Goal: Information Seeking & Learning: Learn about a topic

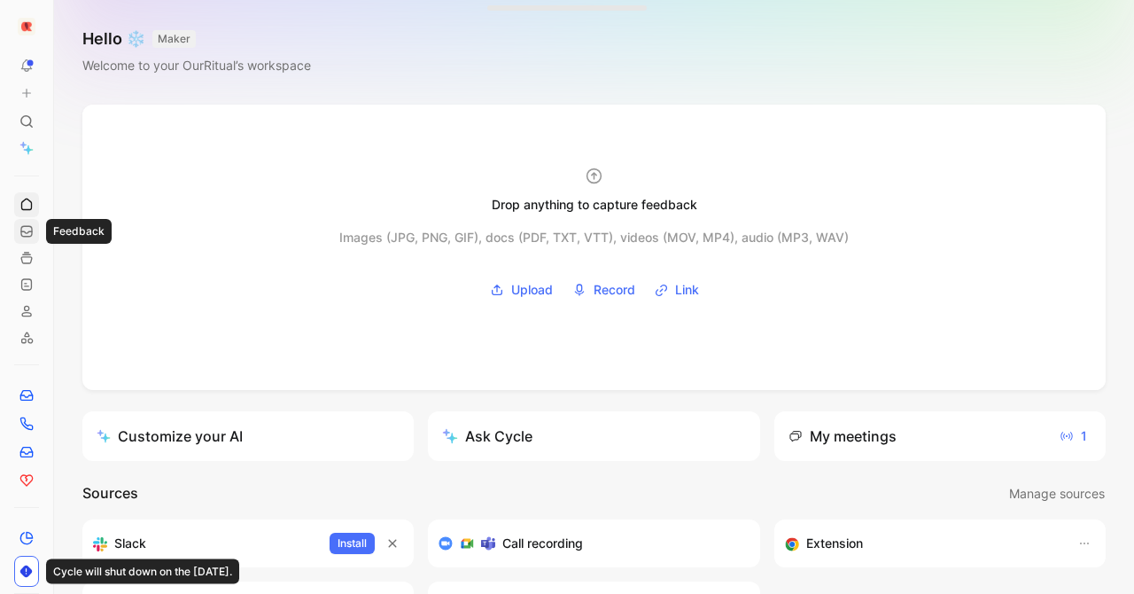
click at [19, 229] on link at bounding box center [26, 231] width 25 height 25
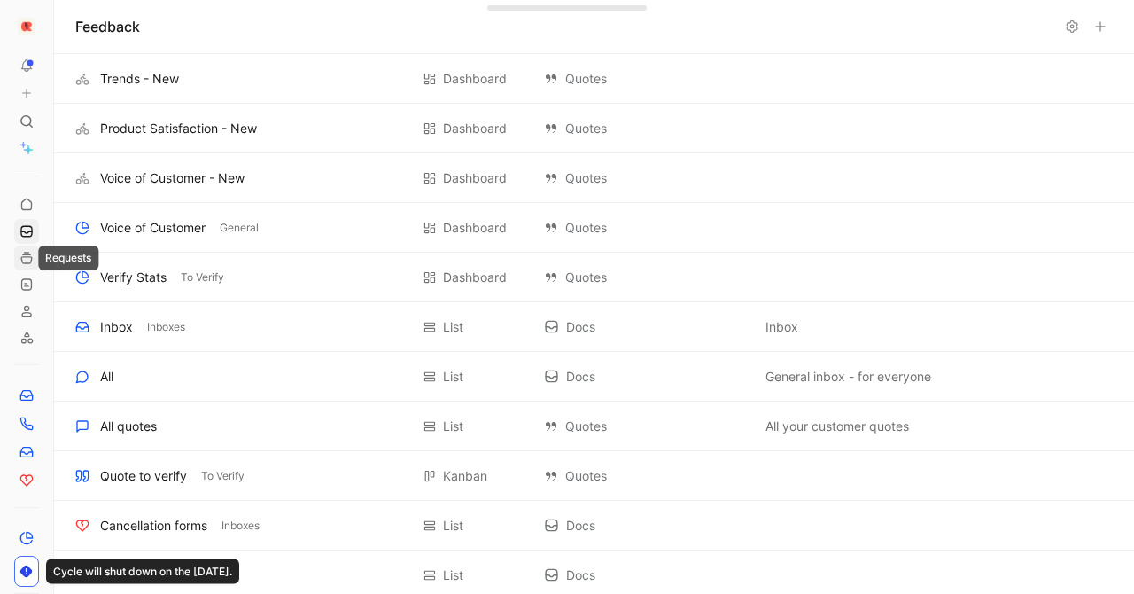
click at [22, 261] on use at bounding box center [26, 258] width 11 height 11
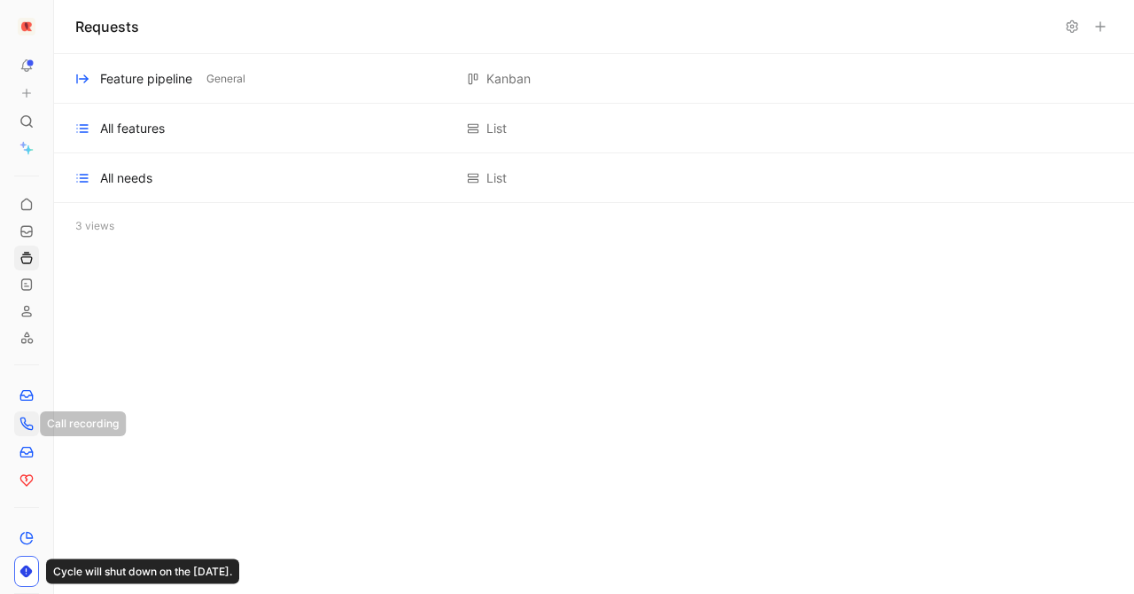
click at [27, 428] on icon at bounding box center [26, 423] width 14 height 14
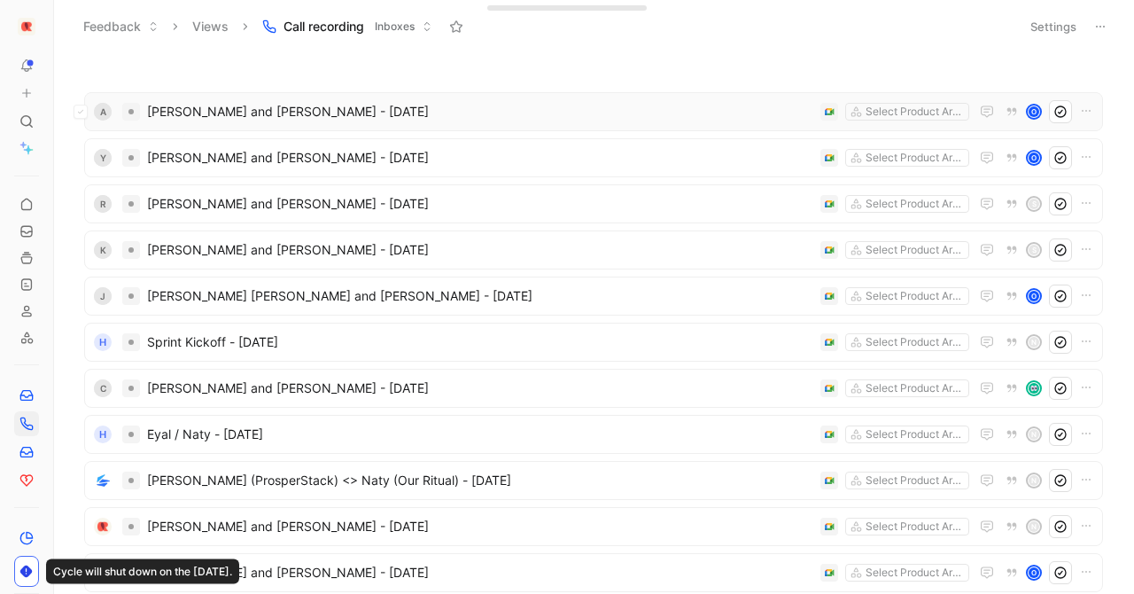
click at [84, 102] on div "A [PERSON_NAME] and [PERSON_NAME] - [DATE] Select Product Areas O" at bounding box center [593, 111] width 1019 height 39
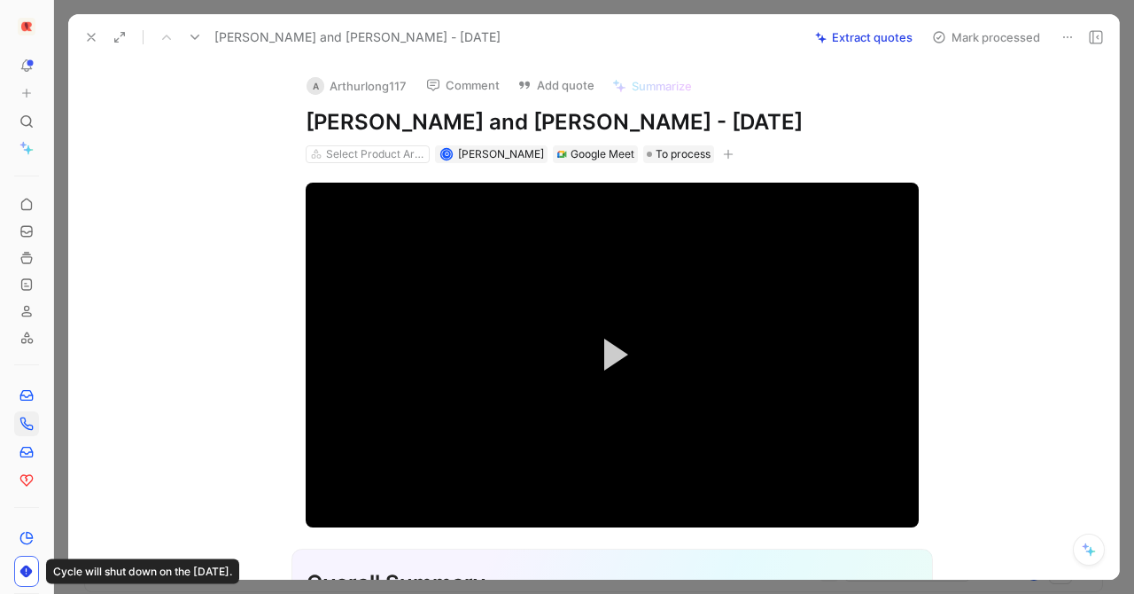
click at [88, 31] on icon at bounding box center [91, 37] width 14 height 14
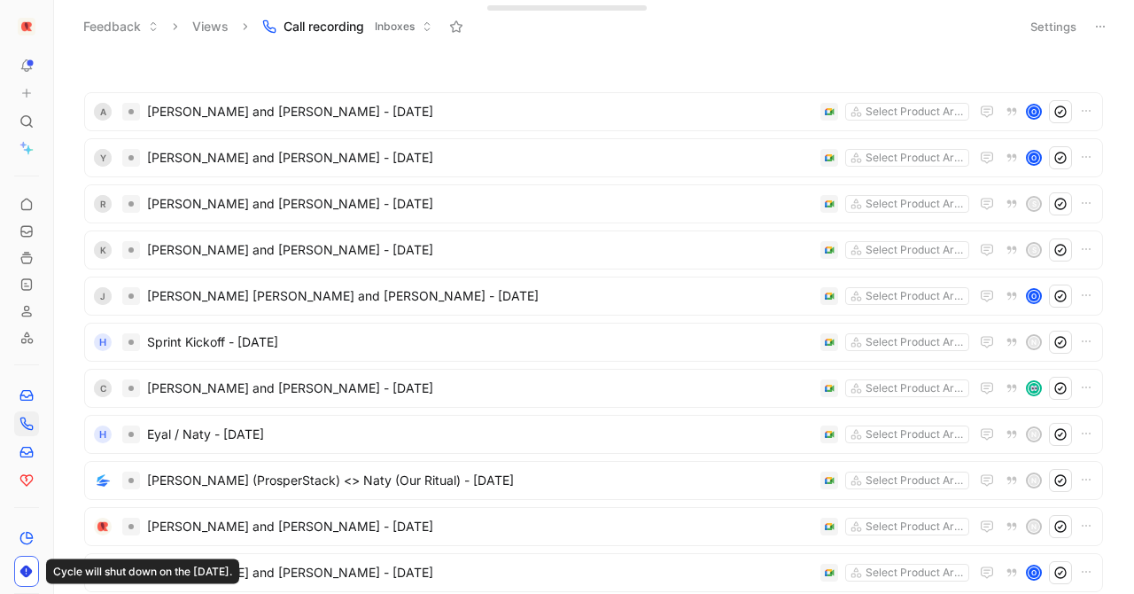
click at [88, 112] on div "A [PERSON_NAME] and [PERSON_NAME] - [DATE] Select Product Areas O" at bounding box center [593, 111] width 1019 height 39
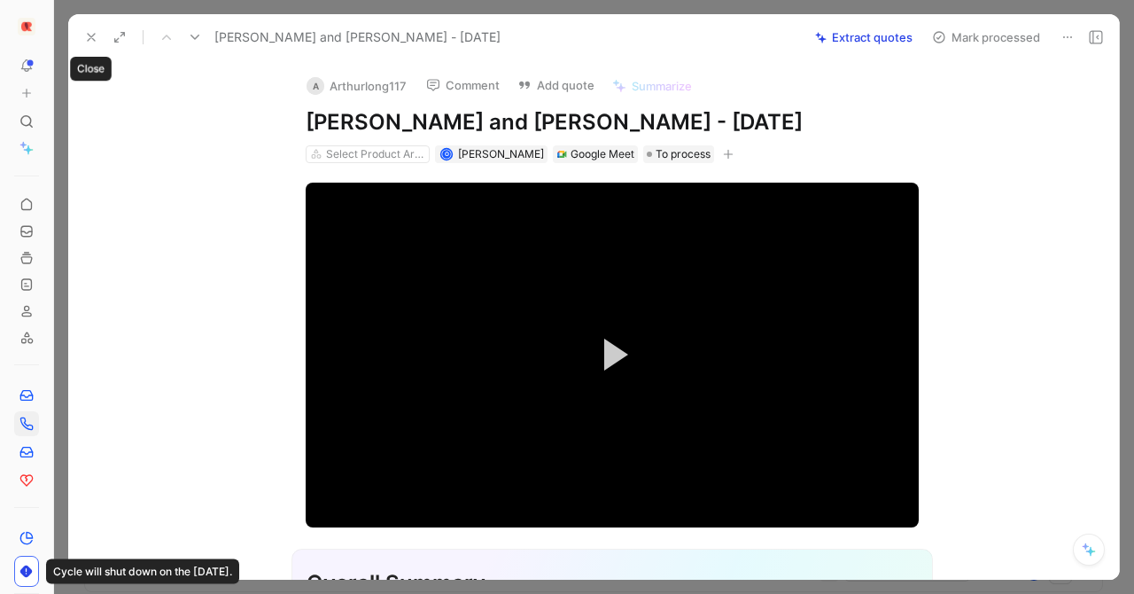
click at [90, 30] on icon at bounding box center [91, 37] width 14 height 14
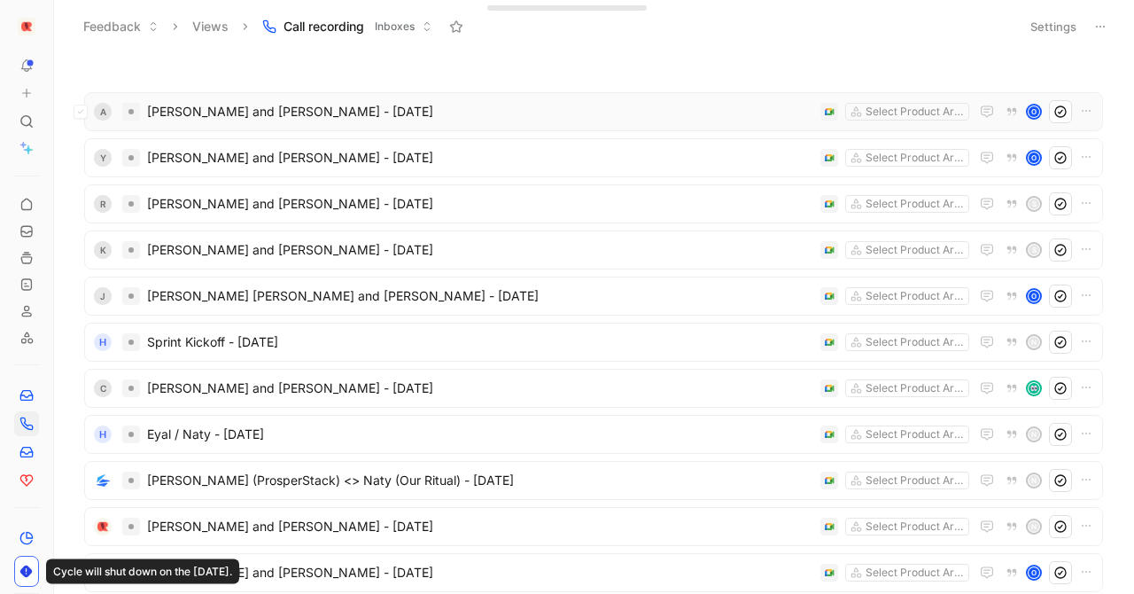
click at [224, 115] on span "[PERSON_NAME] and [PERSON_NAME] - [DATE]" at bounding box center [480, 111] width 666 height 21
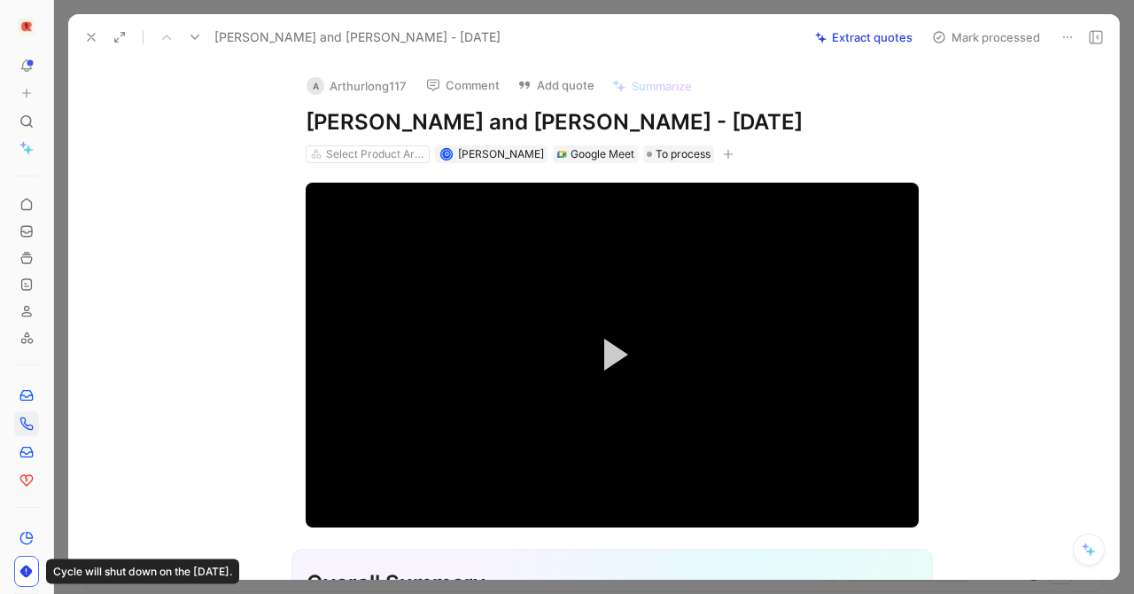
click at [89, 37] on icon at bounding box center [91, 37] width 14 height 14
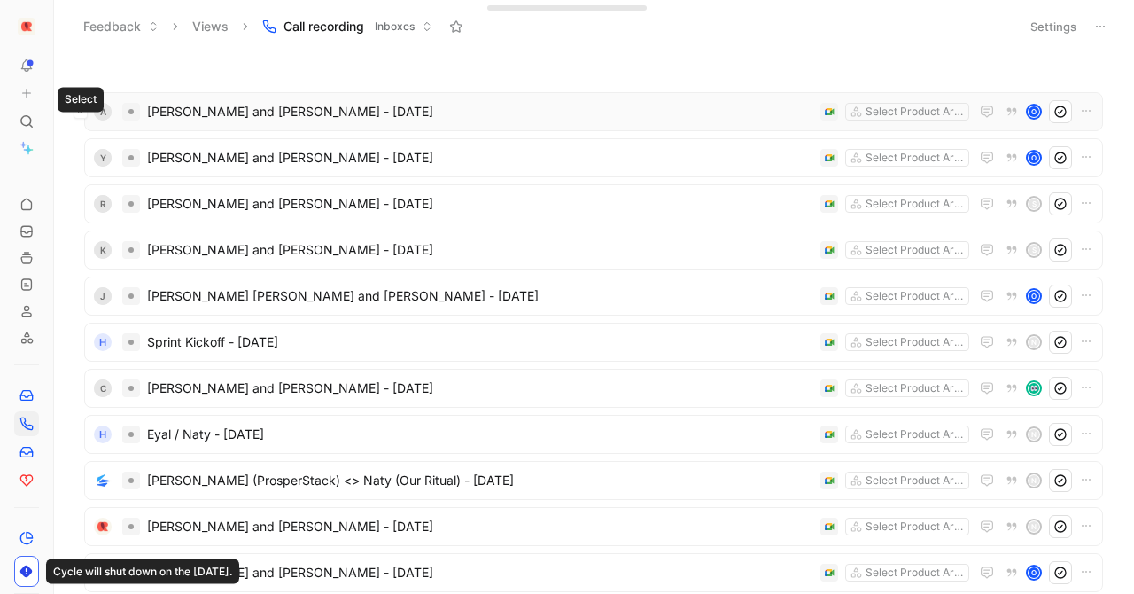
click at [81, 113] on icon at bounding box center [80, 111] width 7 height 7
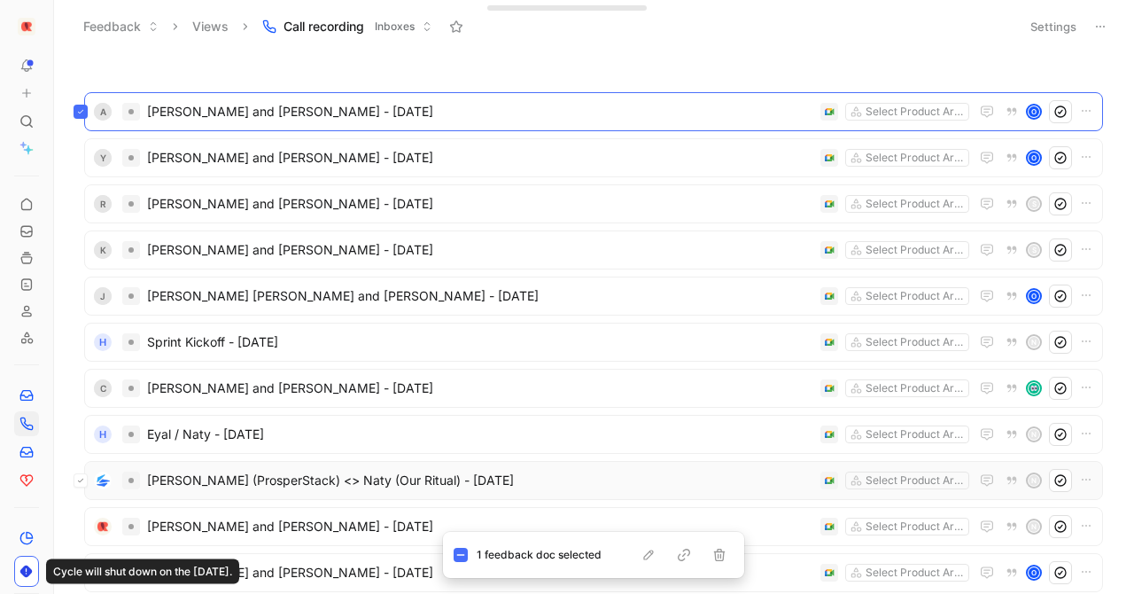
click at [82, 476] on button at bounding box center [81, 480] width 14 height 14
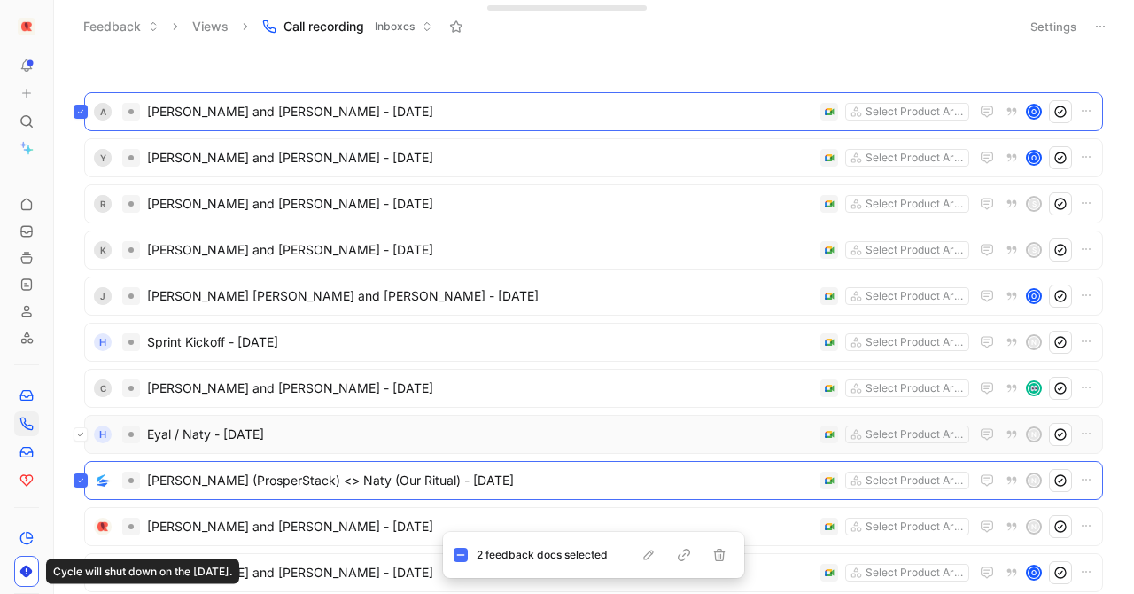
click at [82, 439] on button at bounding box center [81, 434] width 14 height 14
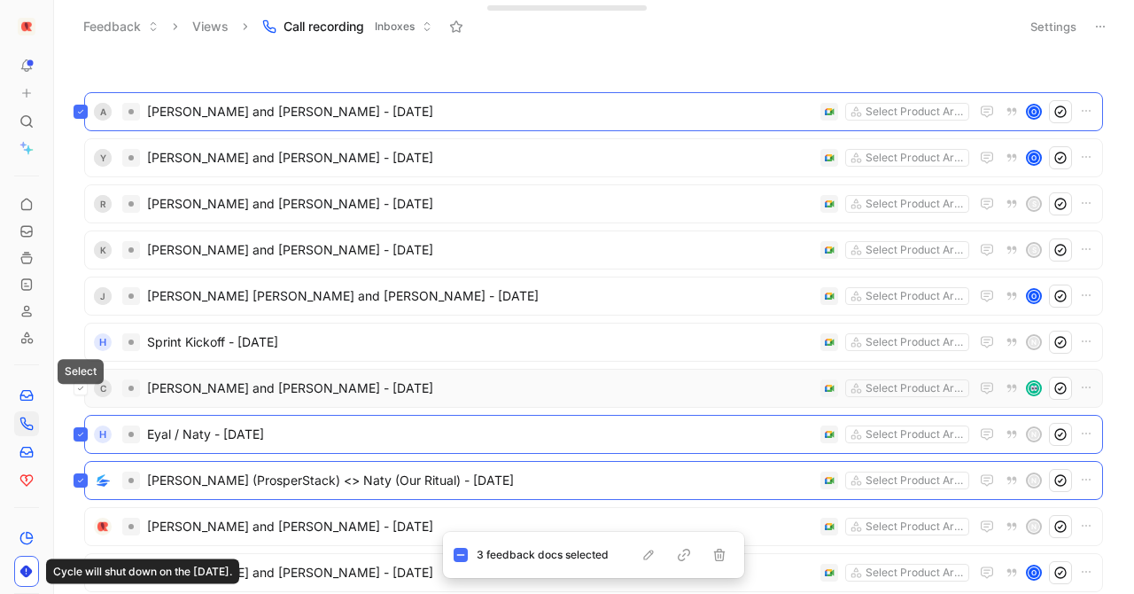
click at [83, 391] on icon at bounding box center [80, 388] width 7 height 7
click at [82, 341] on icon at bounding box center [80, 342] width 5 height 4
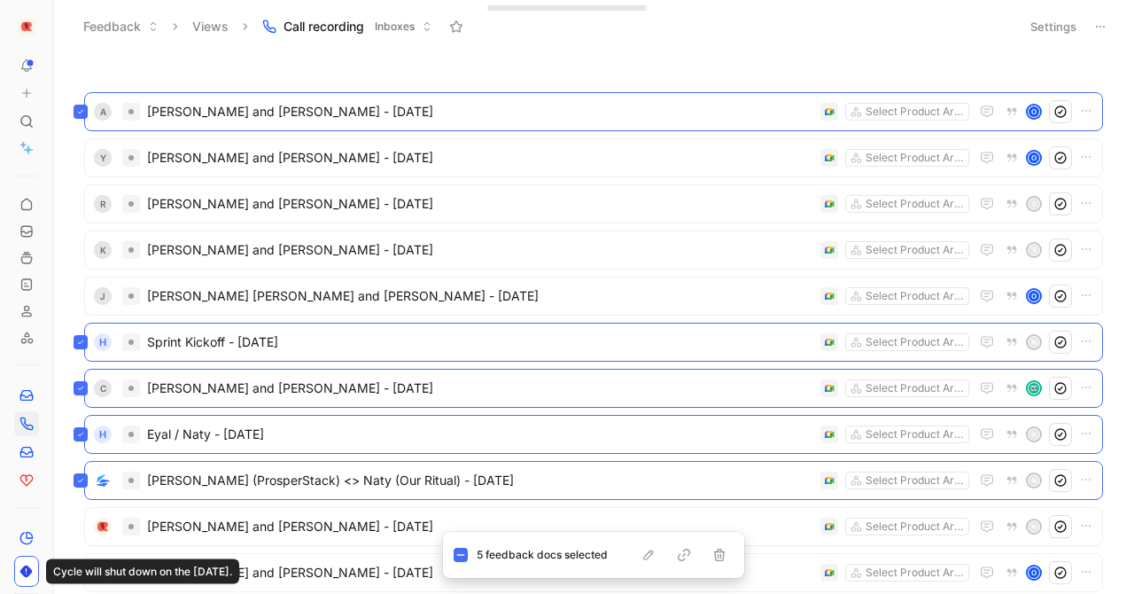
click at [1096, 22] on icon at bounding box center [1101, 26] width 14 height 14
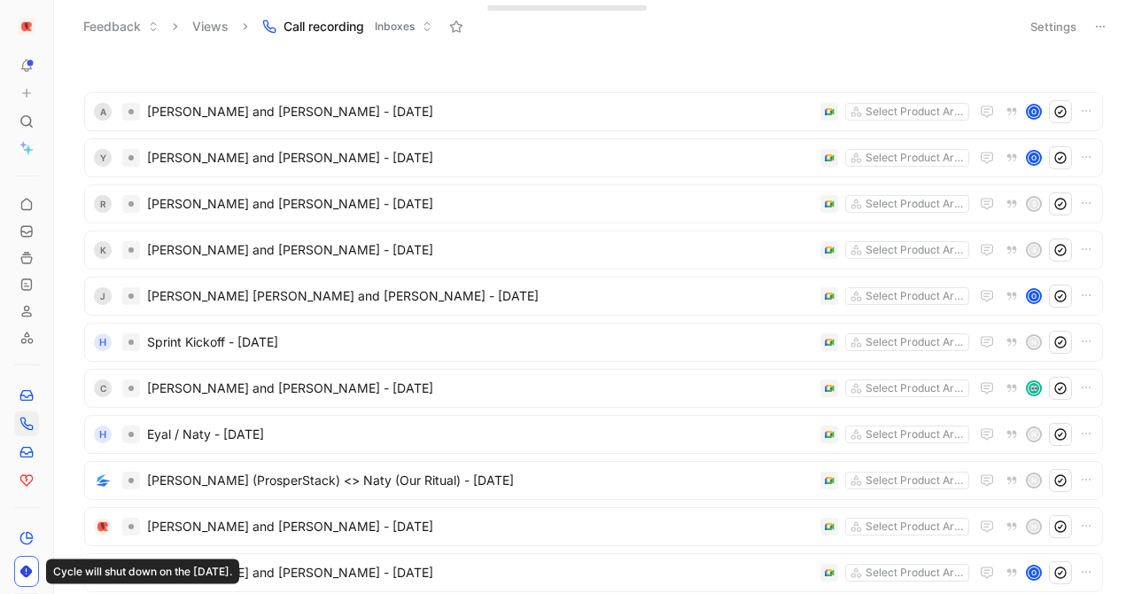
click at [1100, 31] on icon at bounding box center [1101, 26] width 14 height 14
click at [1042, 19] on button "Settings" at bounding box center [1054, 26] width 62 height 25
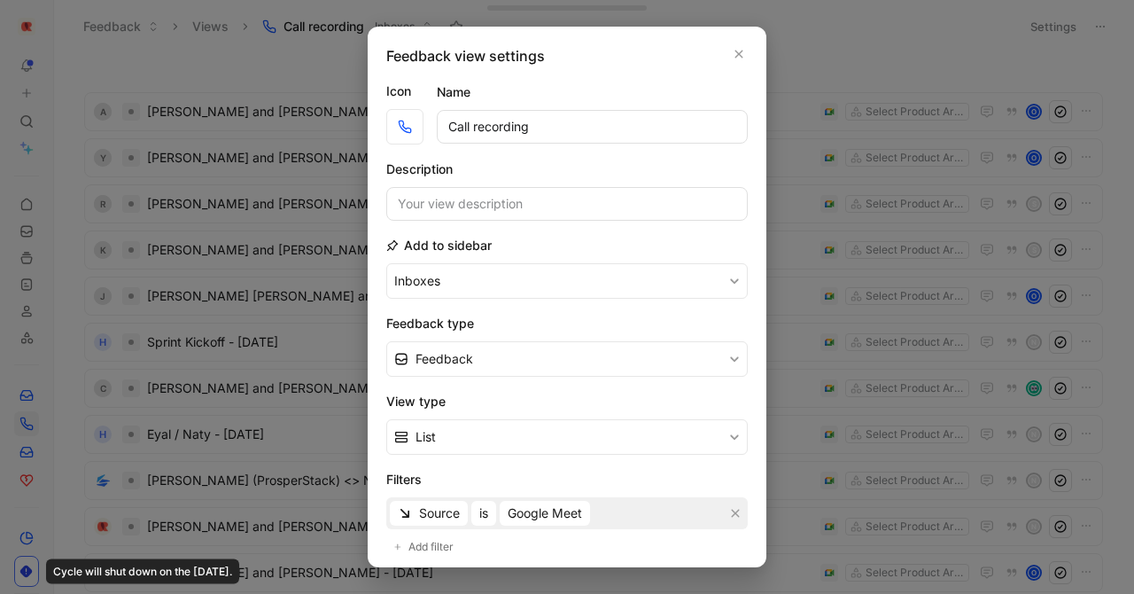
scroll to position [285, 0]
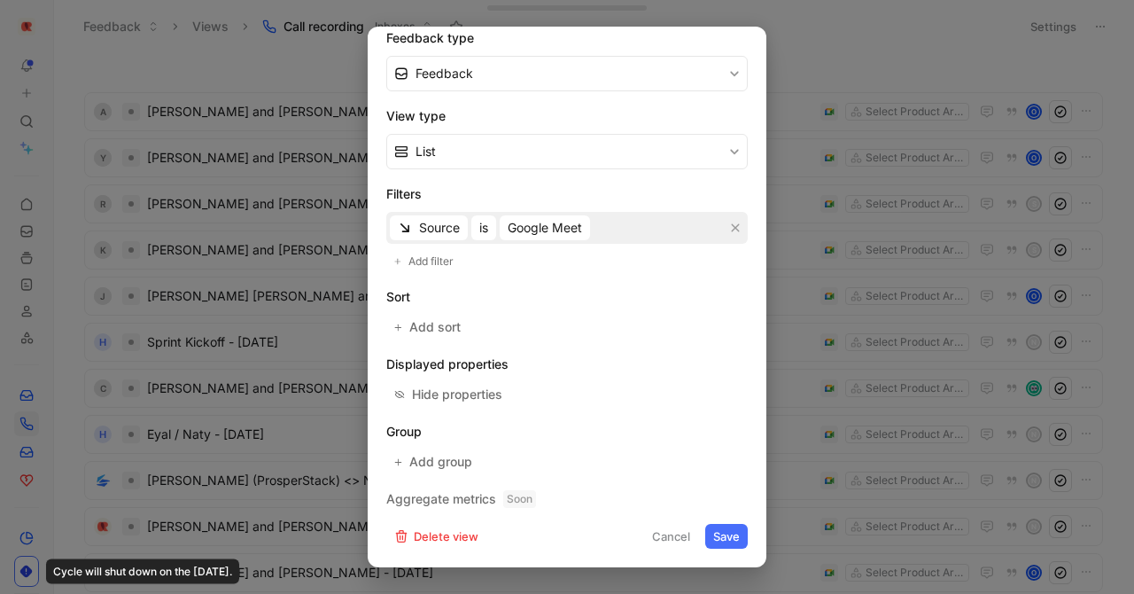
drag, startPoint x: 665, startPoint y: 533, endPoint x: 559, endPoint y: 495, distance: 112.1
click at [665, 533] on button "Cancel" at bounding box center [671, 536] width 54 height 25
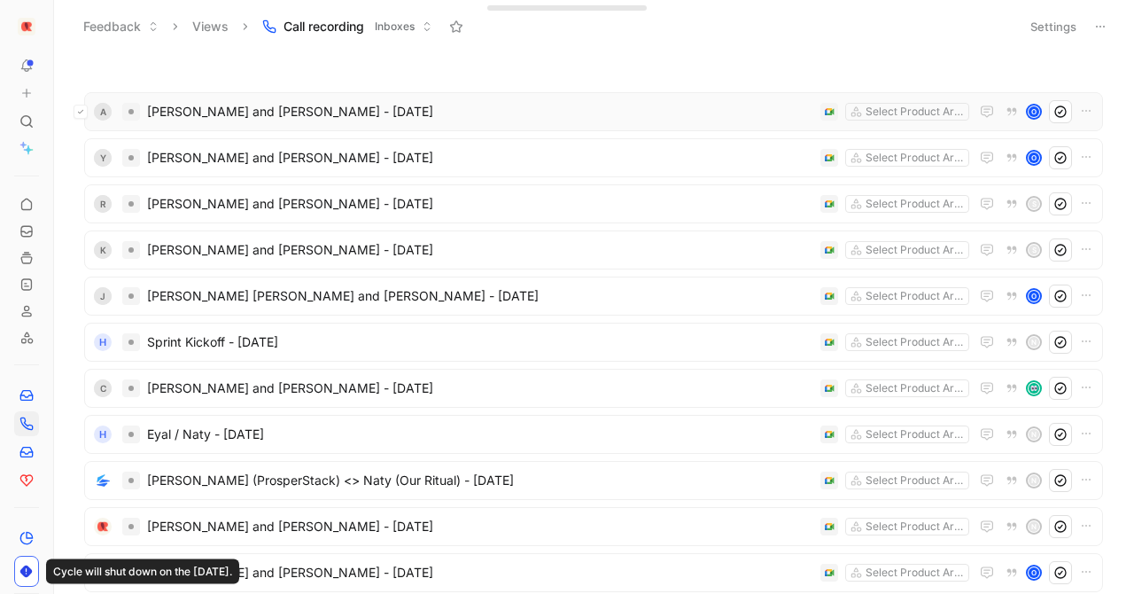
click at [87, 113] on button at bounding box center [81, 112] width 14 height 14
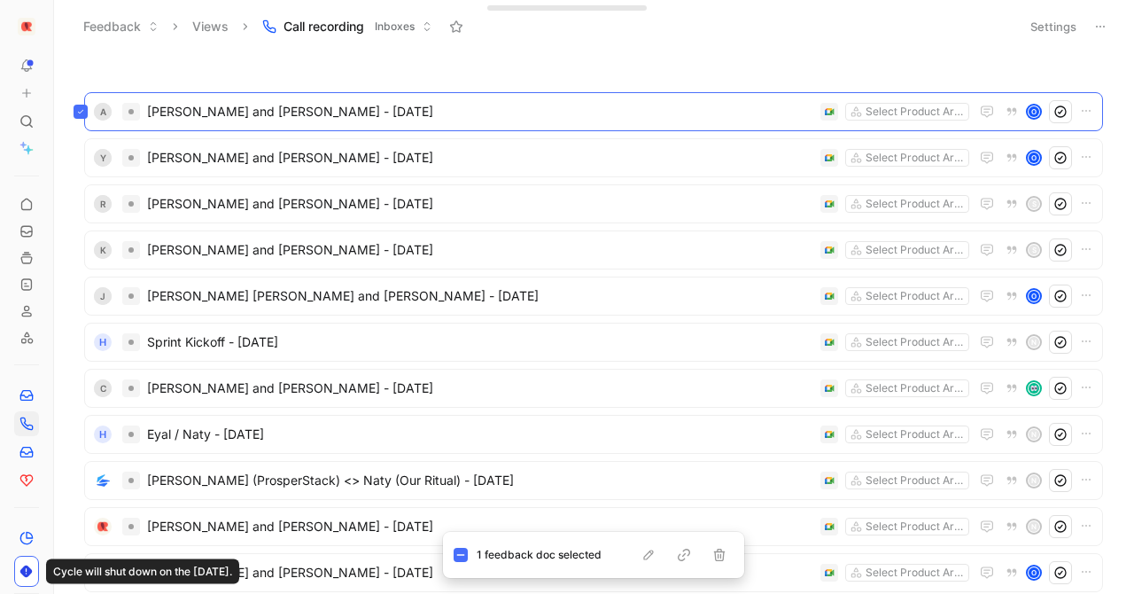
click at [212, 111] on div "A [PERSON_NAME] and [PERSON_NAME] - [DATE] Select Product Areas O" at bounding box center [593, 111] width 1019 height 39
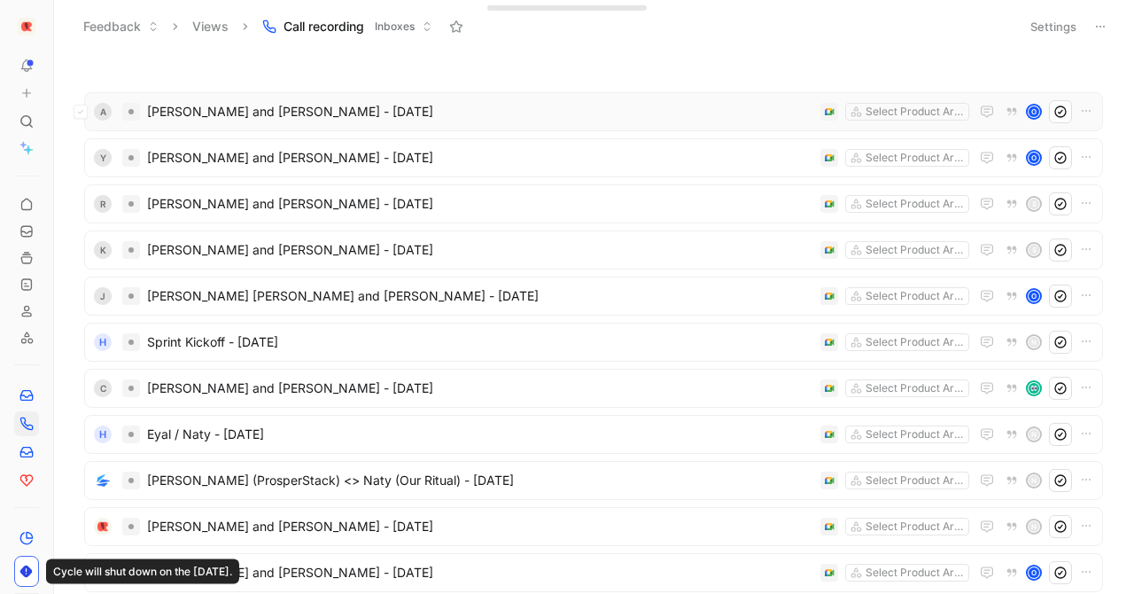
click at [206, 111] on span "[PERSON_NAME] and [PERSON_NAME] - [DATE]" at bounding box center [480, 111] width 666 height 21
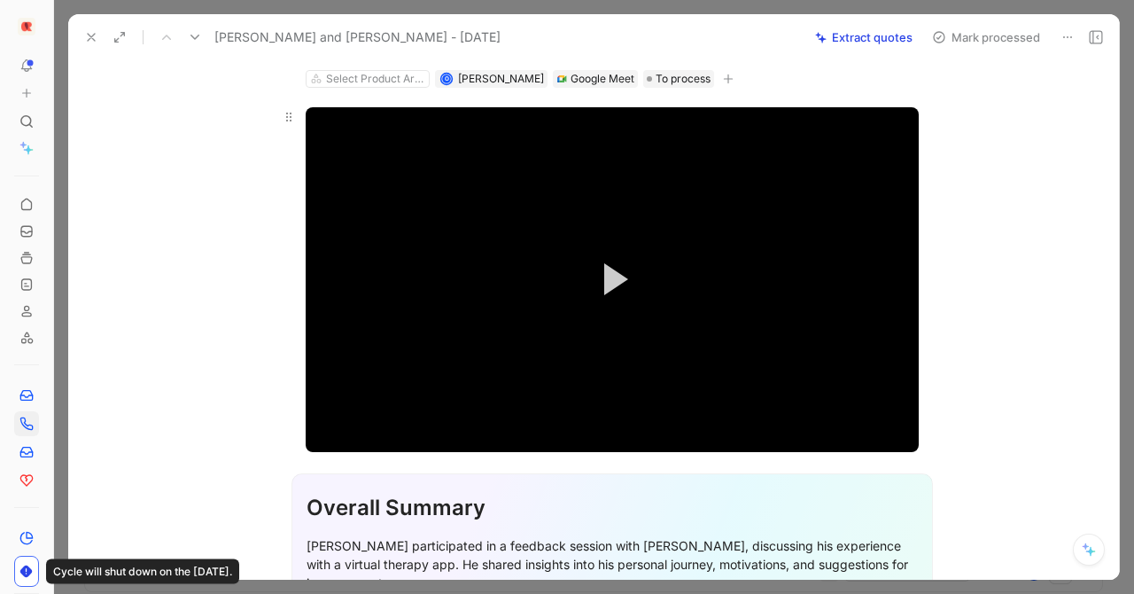
scroll to position [63, 0]
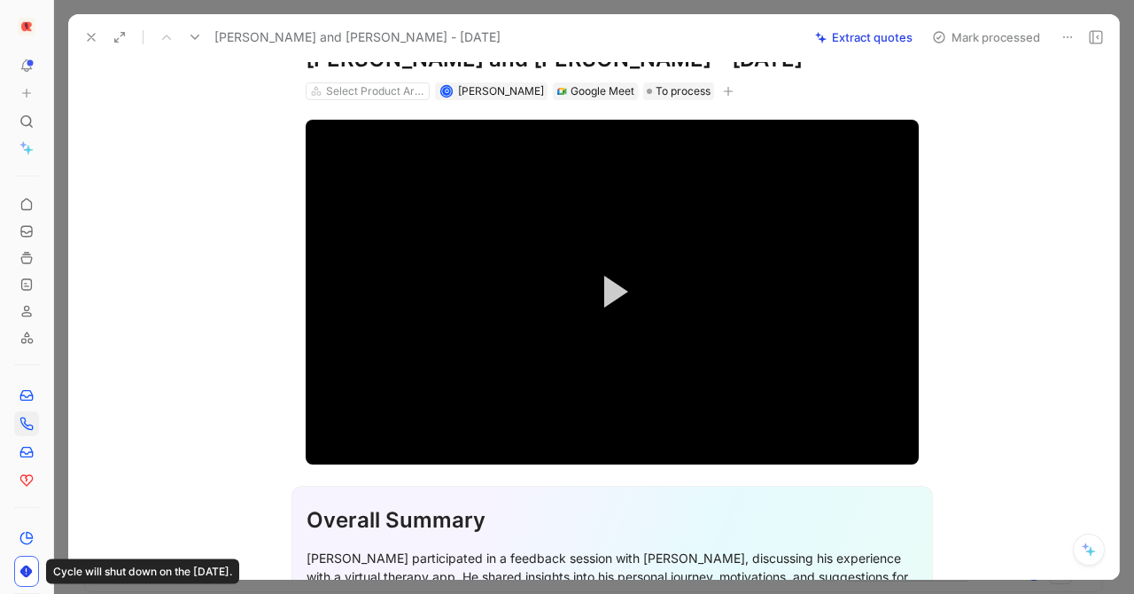
click at [1065, 36] on icon at bounding box center [1068, 37] width 14 height 14
click at [698, 363] on video "Video Player" at bounding box center [612, 292] width 613 height 345
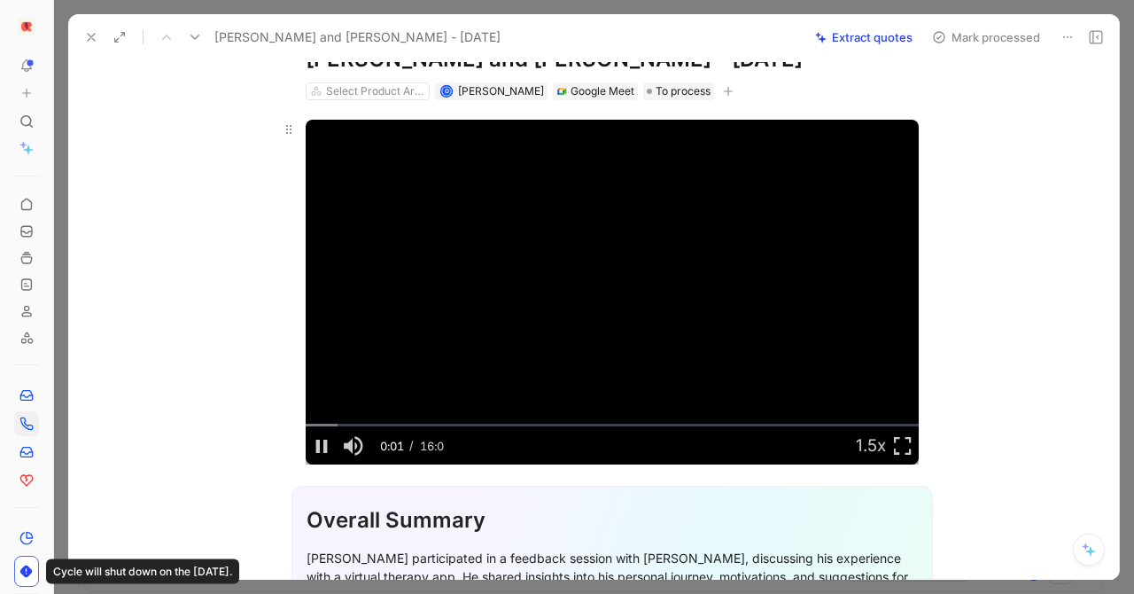
click at [784, 350] on video "Video Player" at bounding box center [612, 292] width 613 height 345
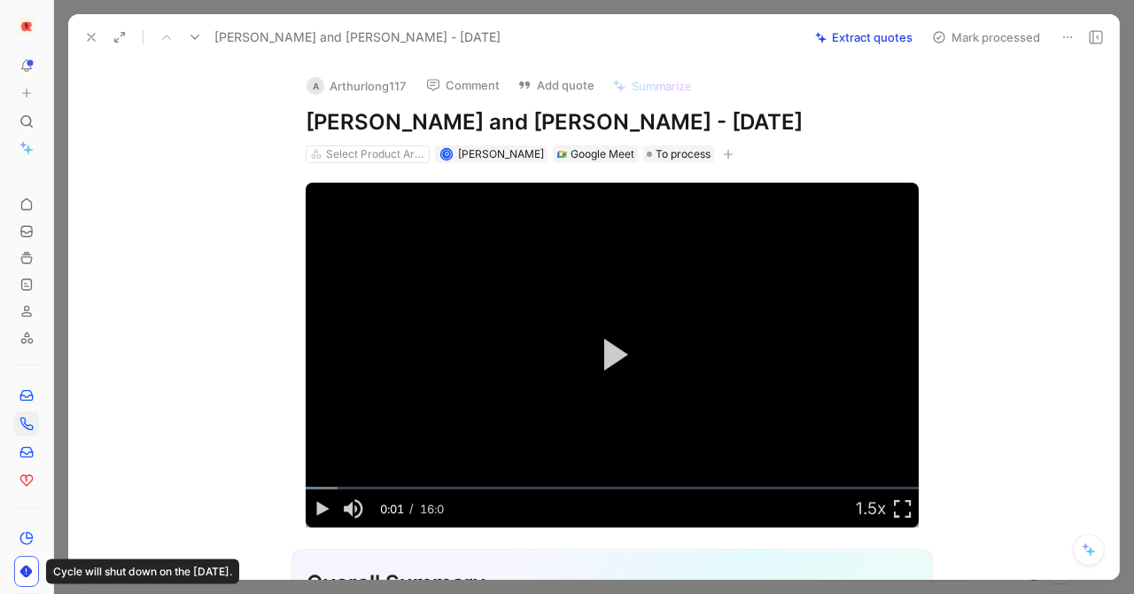
click at [88, 35] on use at bounding box center [91, 37] width 7 height 7
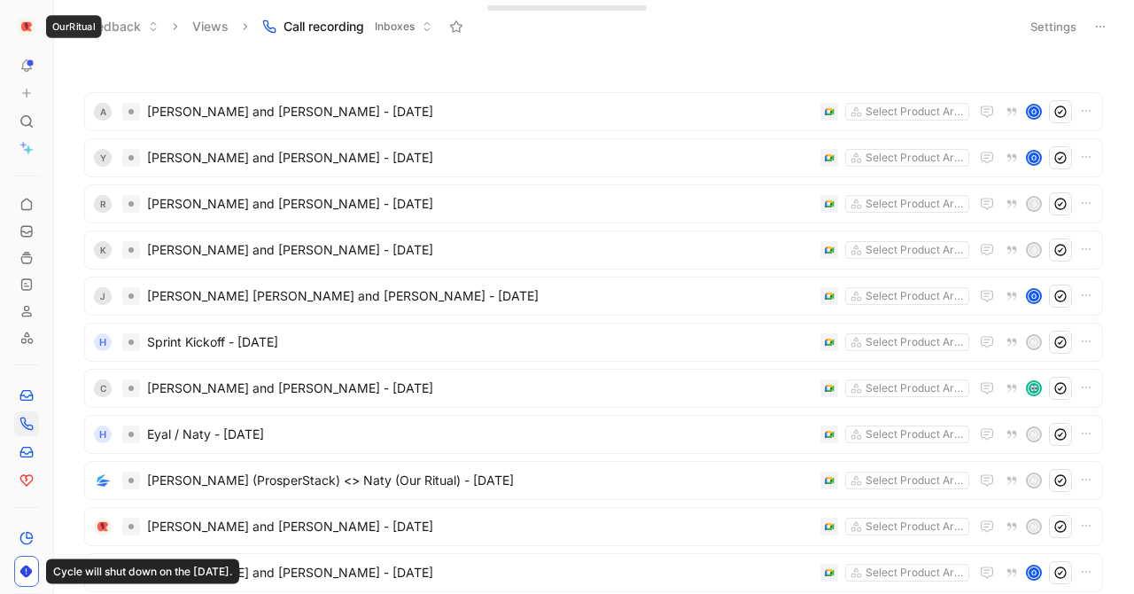
click at [35, 28] on button "button" at bounding box center [26, 26] width 25 height 25
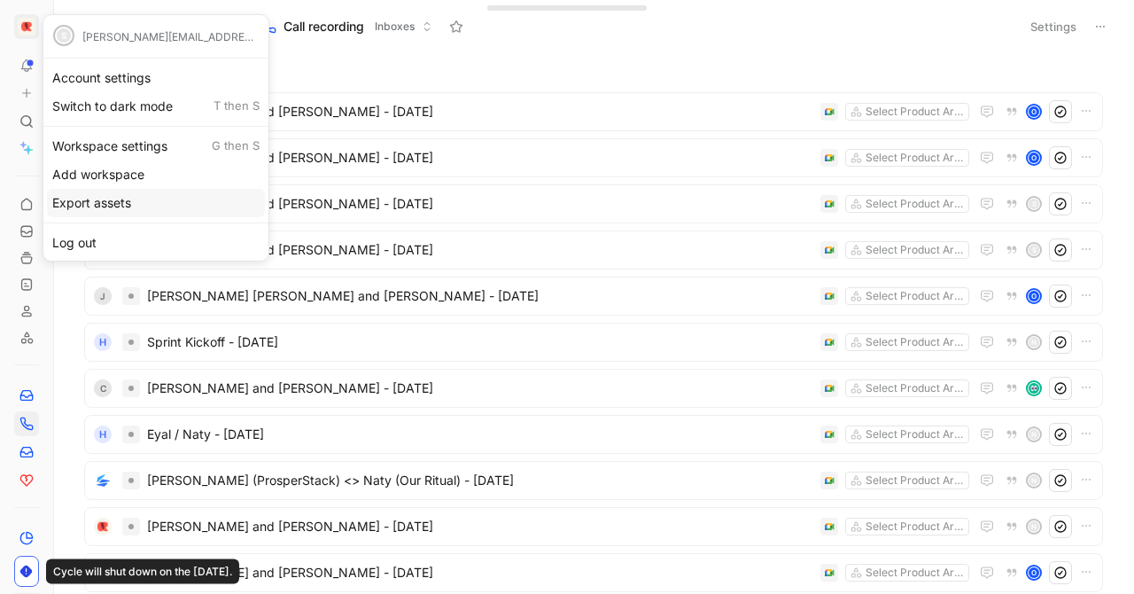
click at [96, 206] on div "Export assets" at bounding box center [156, 203] width 218 height 28
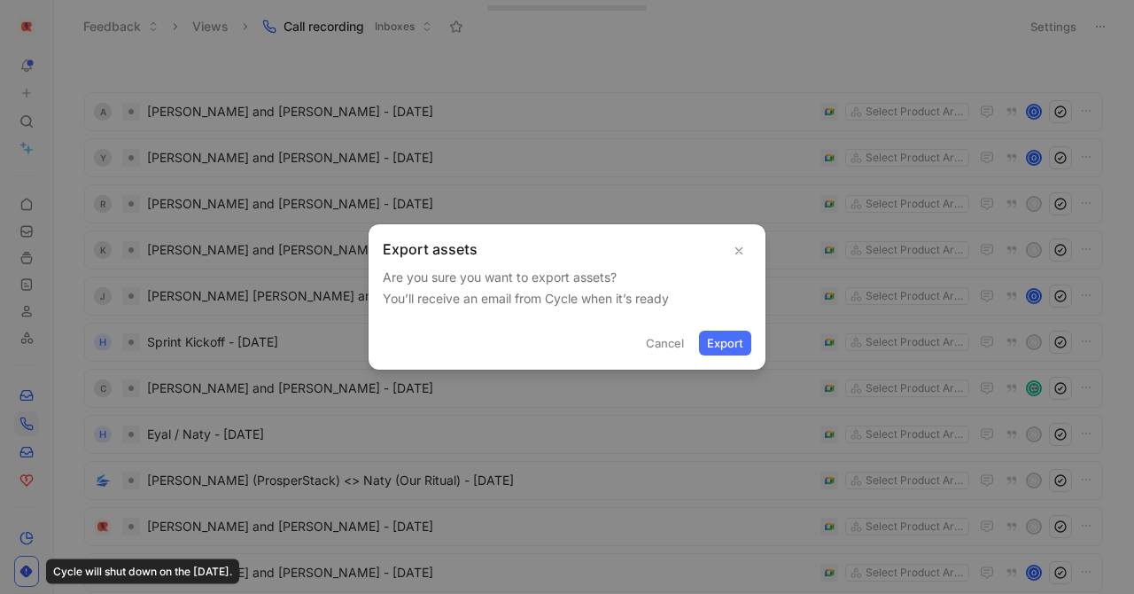
click at [743, 250] on icon "button" at bounding box center [739, 251] width 12 height 12
